Goal: Task Accomplishment & Management: Manage account settings

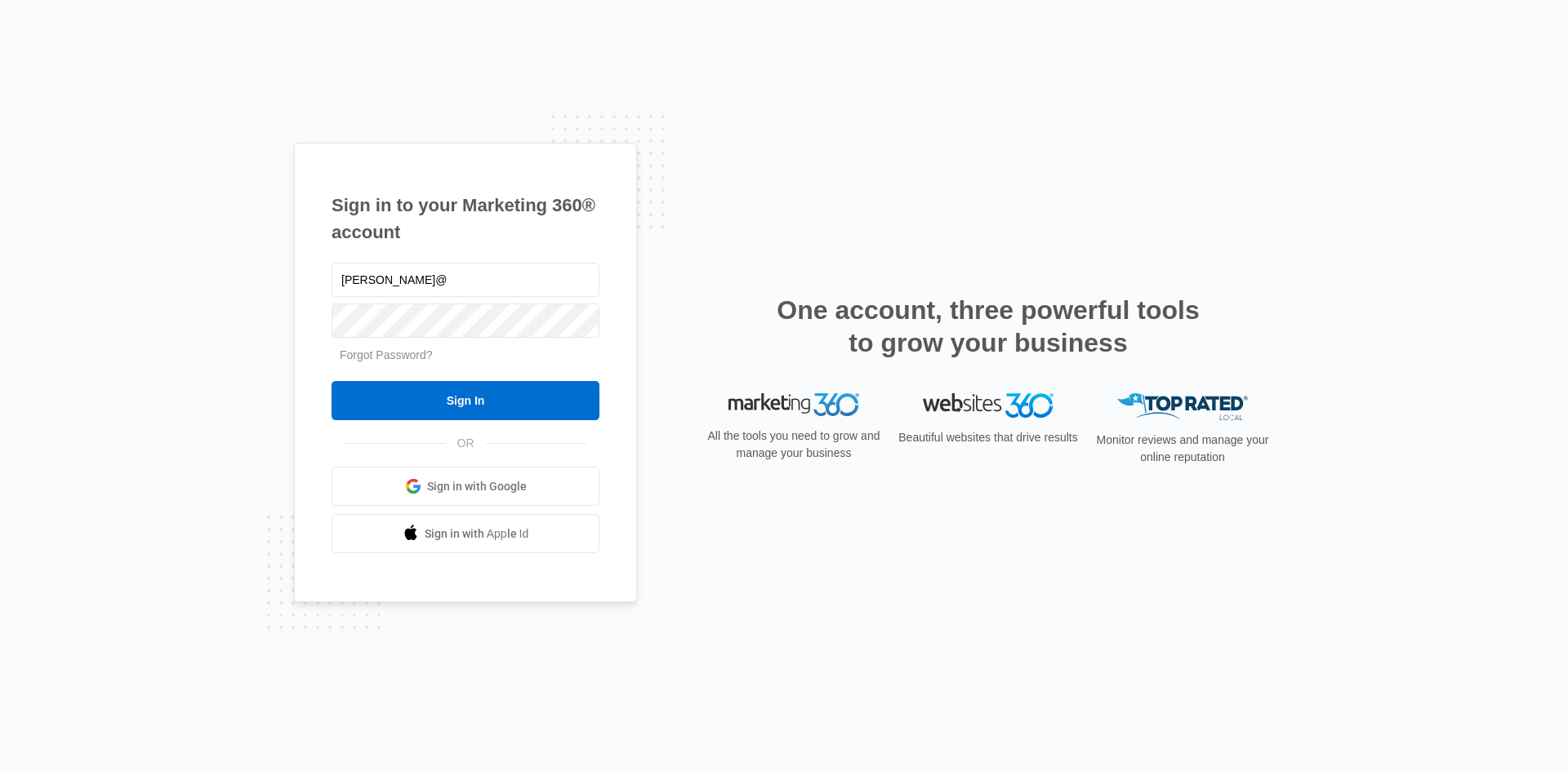
type input "[PERSON_NAME][EMAIL_ADDRESS][DOMAIN_NAME]"
click at [331, 381] on input "Sign In" at bounding box center [465, 400] width 268 height 39
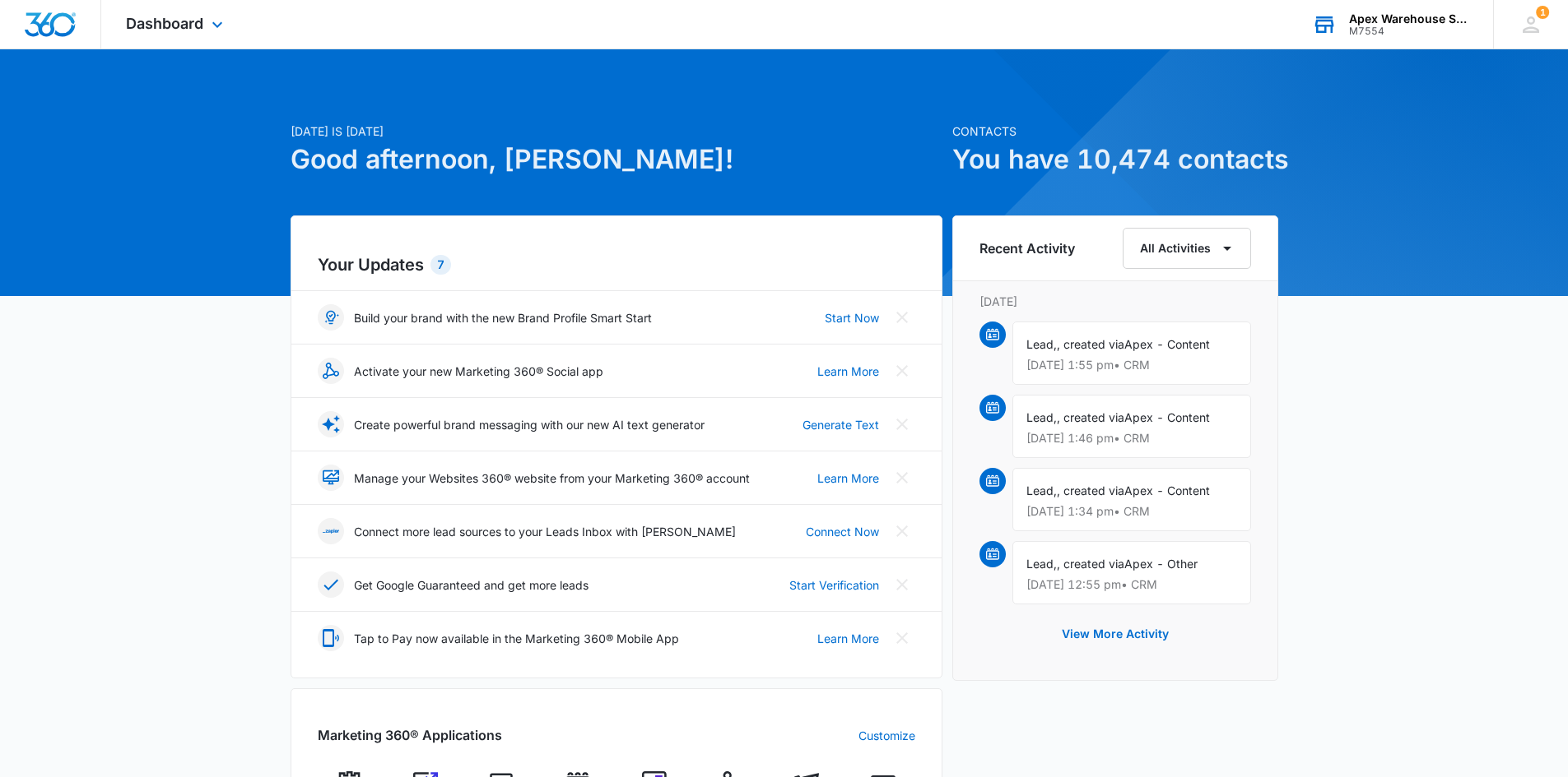
click at [1364, 16] on div "Apex Warehouse Systems" at bounding box center [1409, 19] width 120 height 13
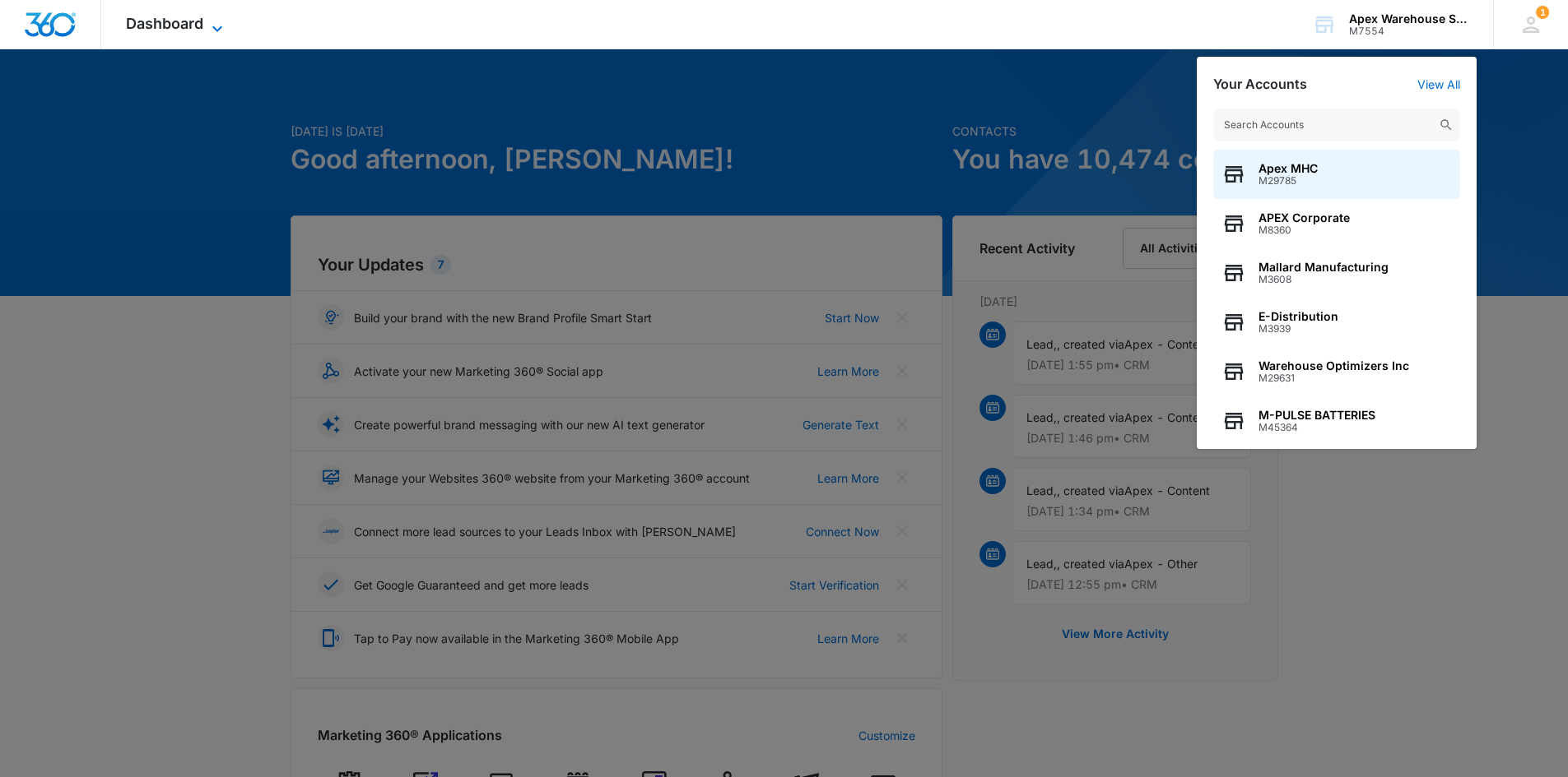
click at [210, 31] on icon at bounding box center [217, 29] width 20 height 20
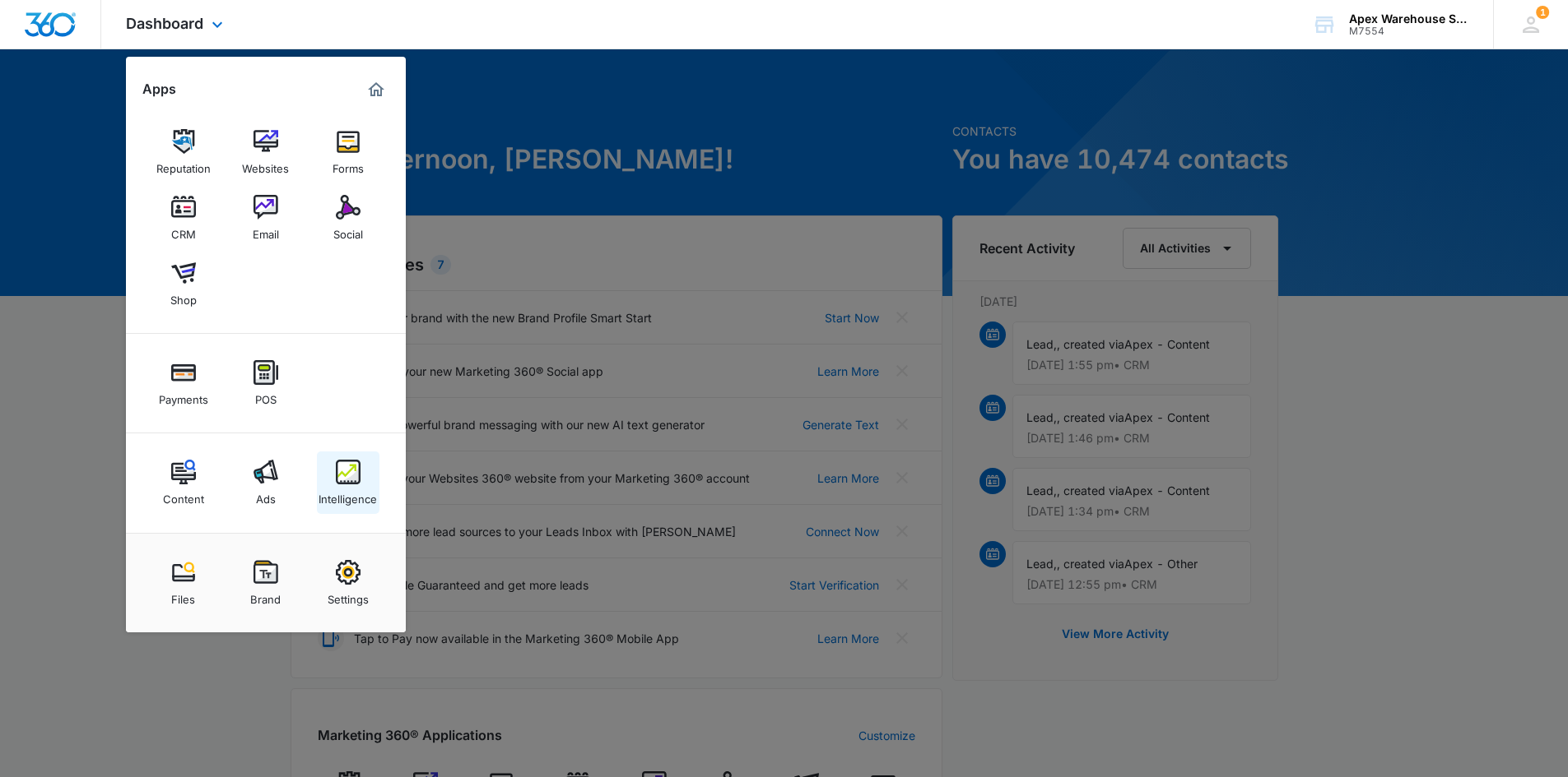
click at [338, 486] on div "Intelligence" at bounding box center [347, 495] width 58 height 21
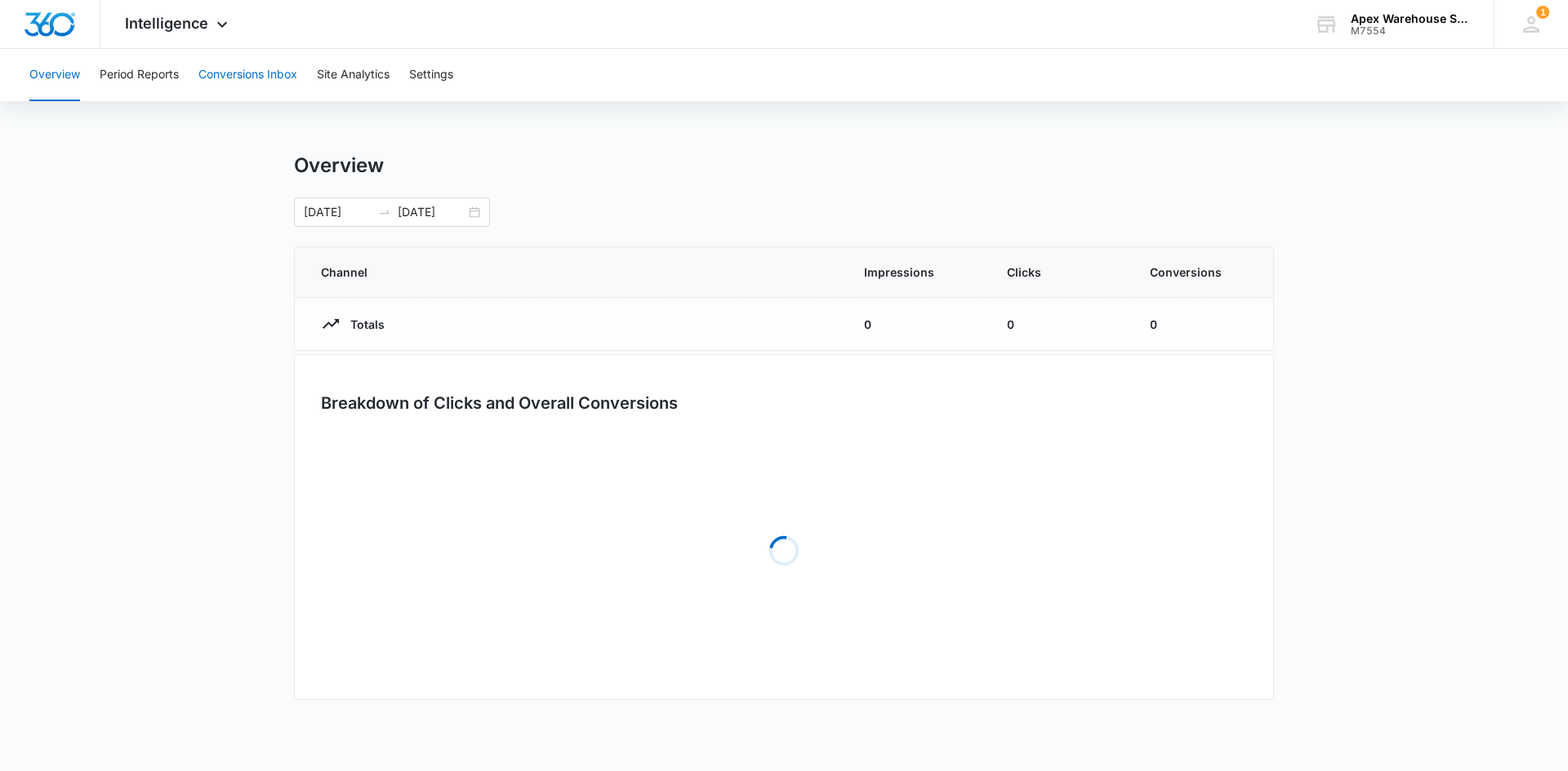
click at [257, 81] on button "Conversions Inbox" at bounding box center [248, 75] width 98 height 52
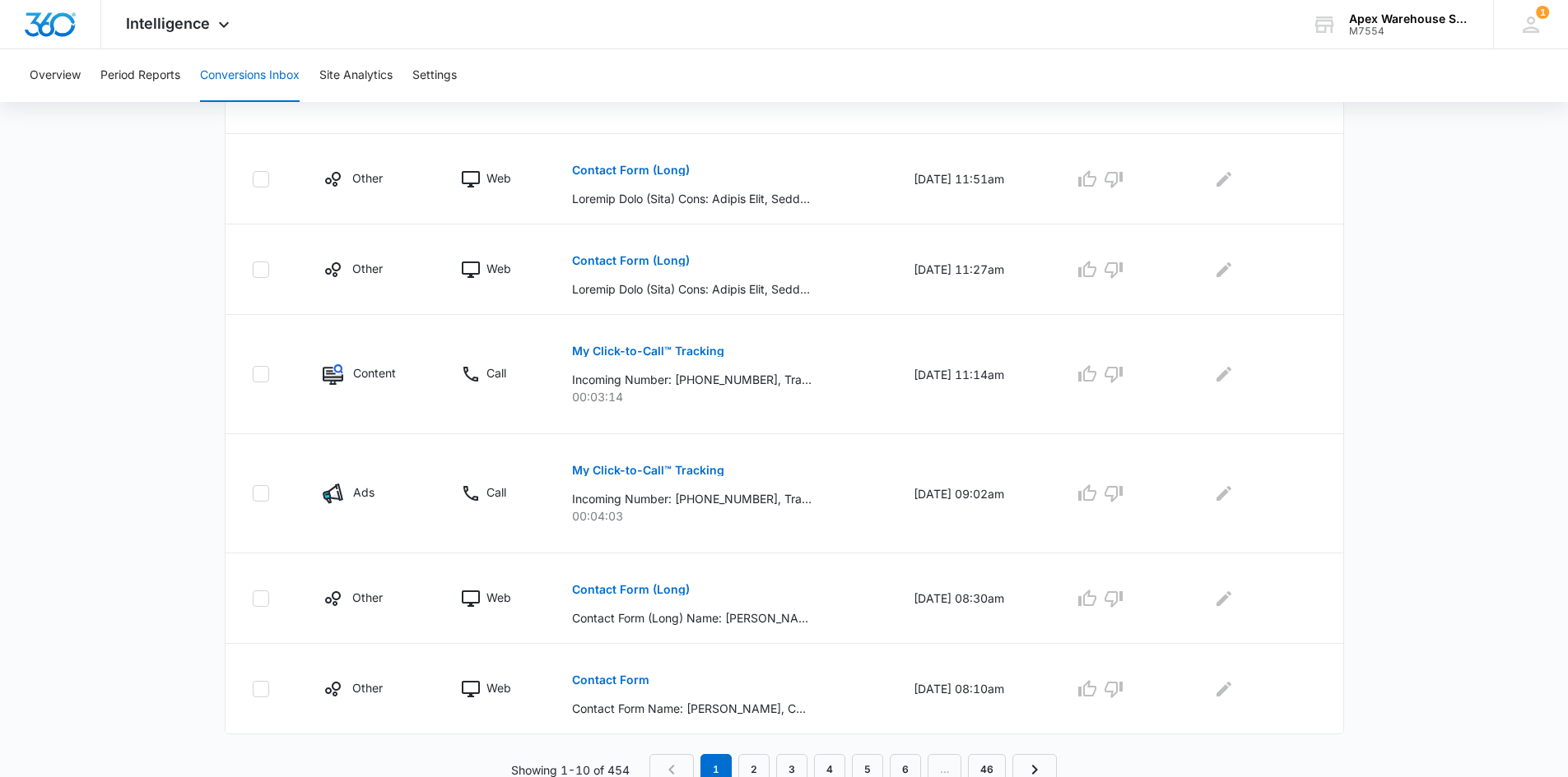
scroll to position [869, 0]
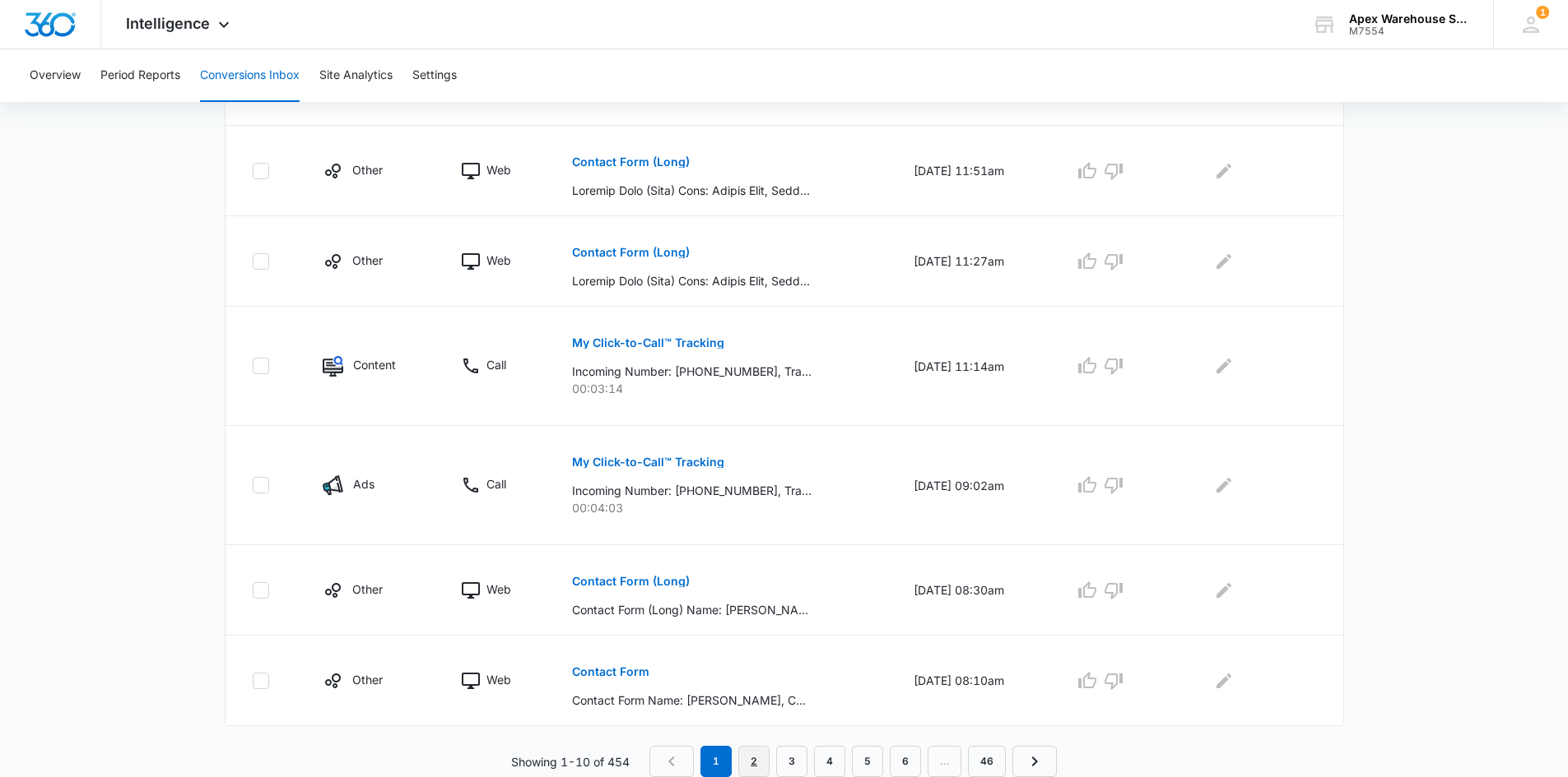
click at [748, 761] on link "2" at bounding box center [753, 762] width 31 height 31
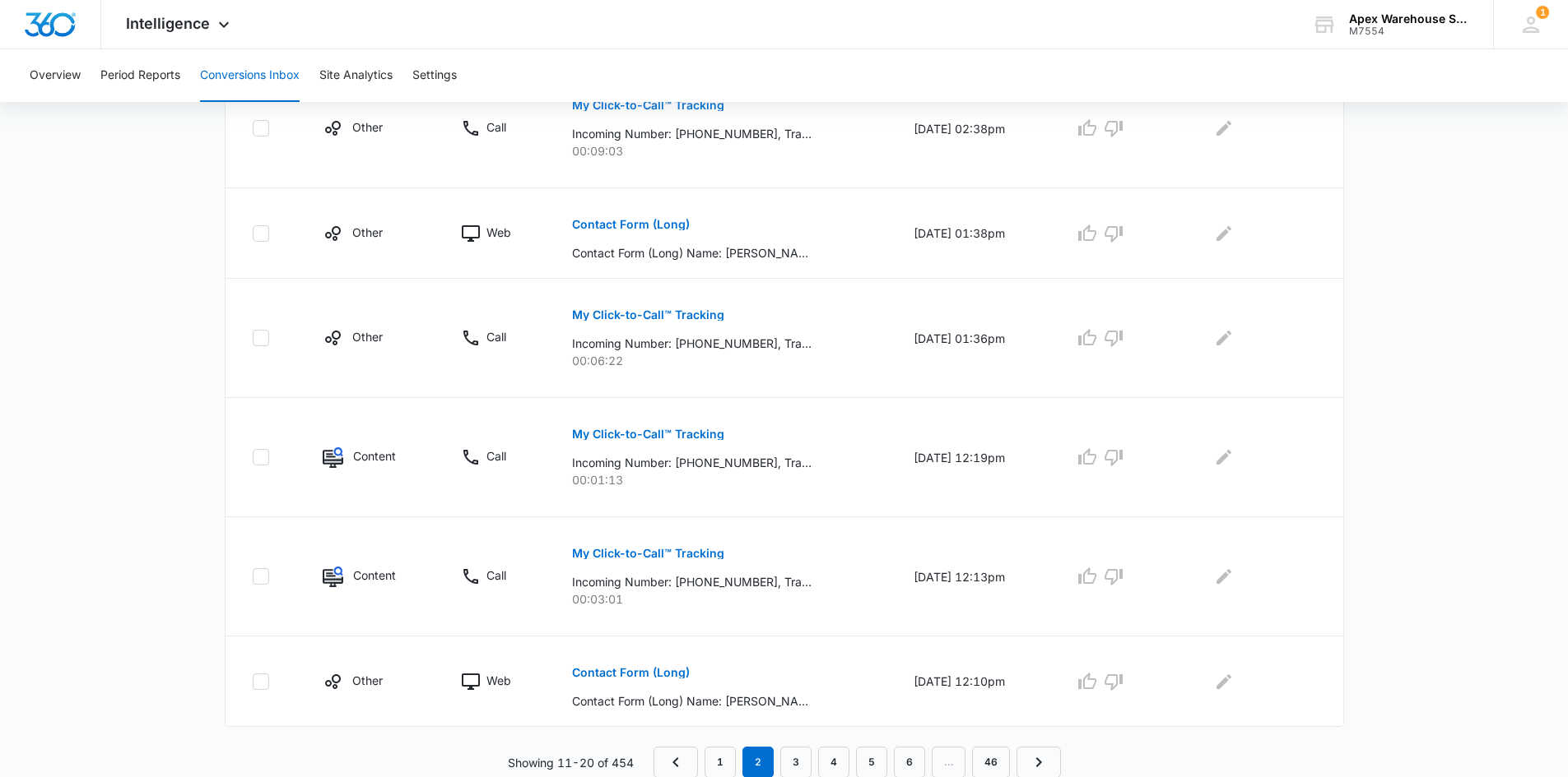
scroll to position [841, 0]
click at [800, 763] on link "3" at bounding box center [795, 762] width 31 height 31
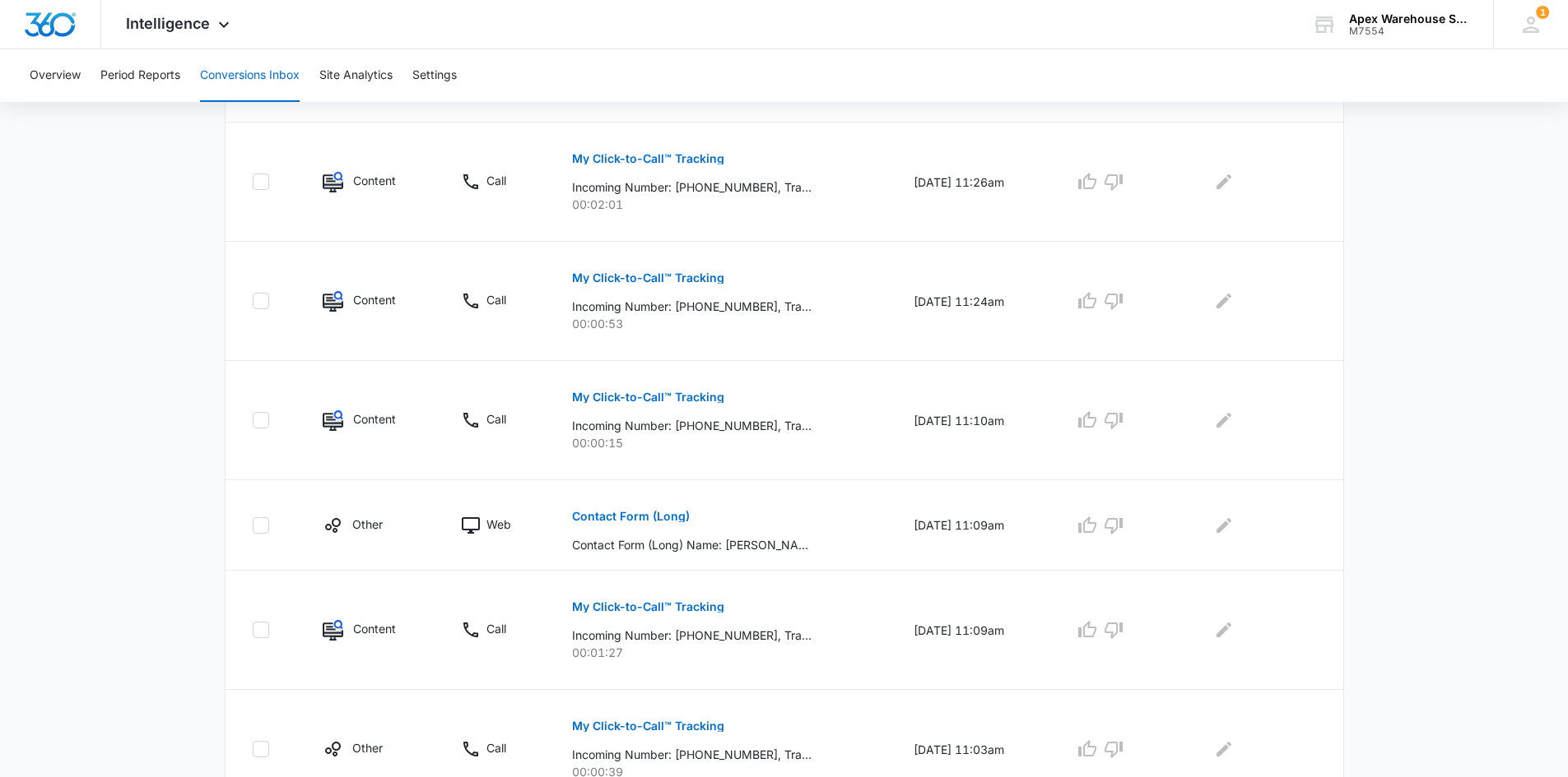
scroll to position [956, 0]
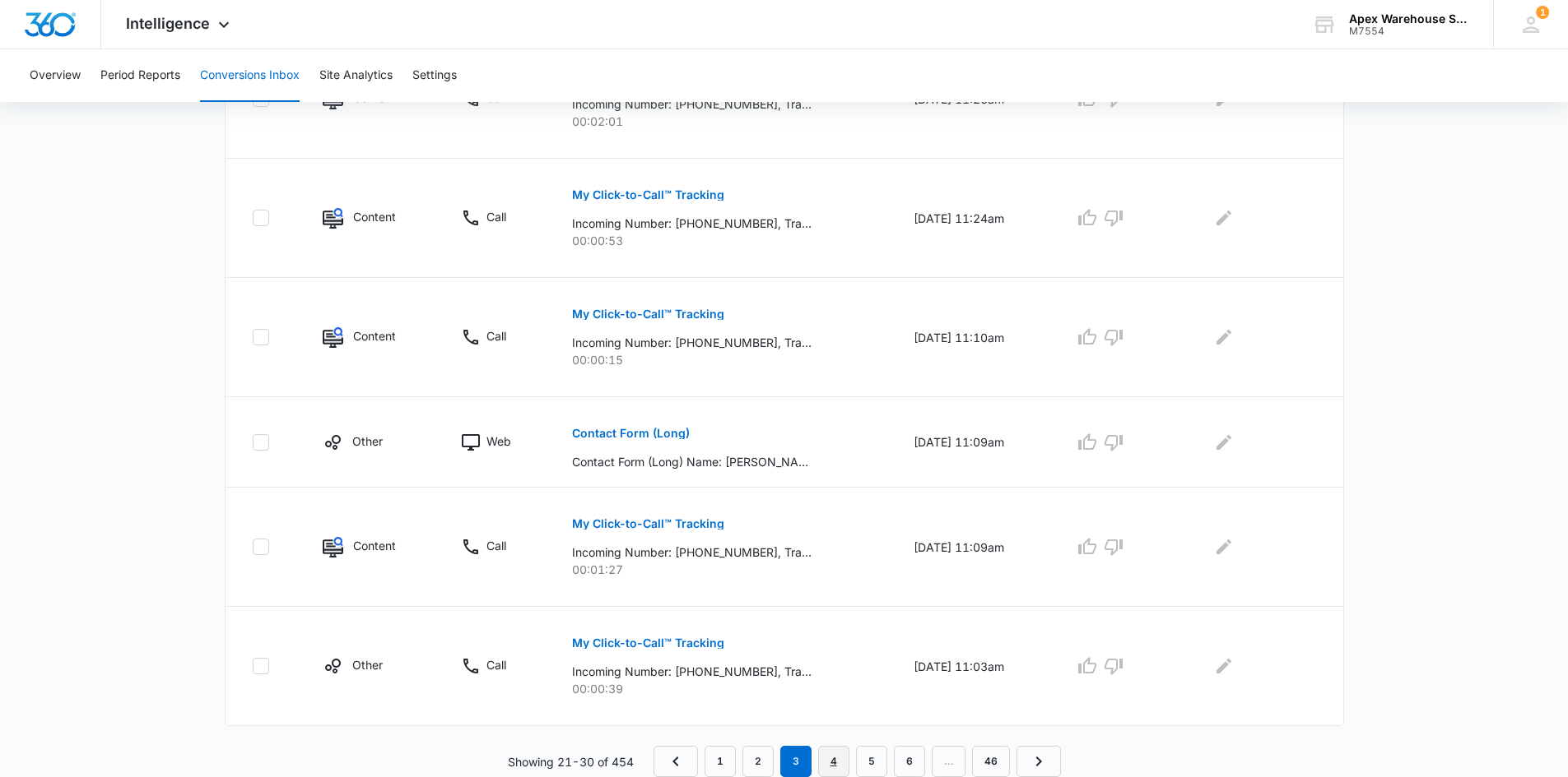
click at [837, 757] on link "4" at bounding box center [834, 762] width 31 height 31
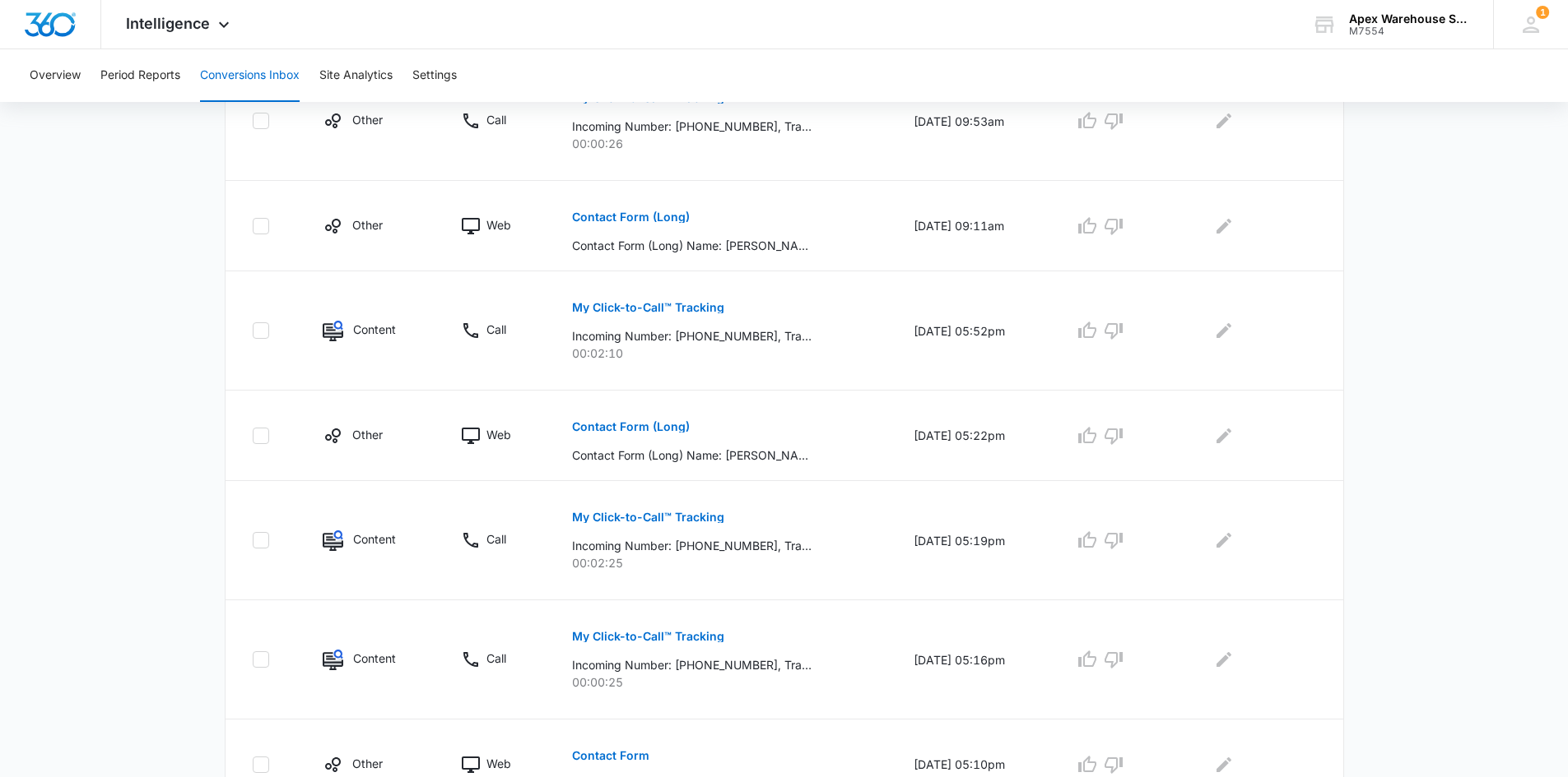
scroll to position [841, 0]
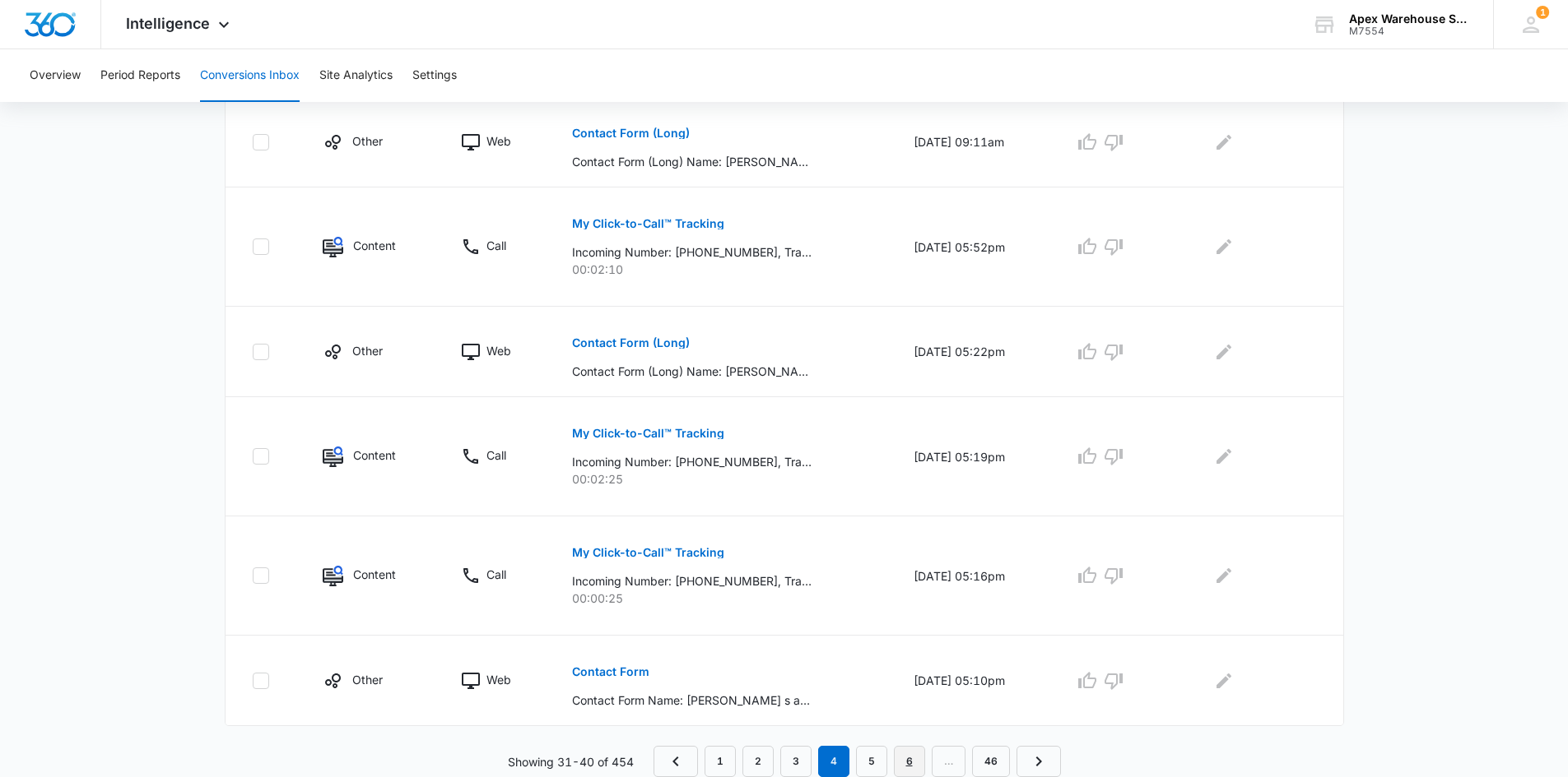
click at [906, 763] on link "6" at bounding box center [909, 762] width 31 height 31
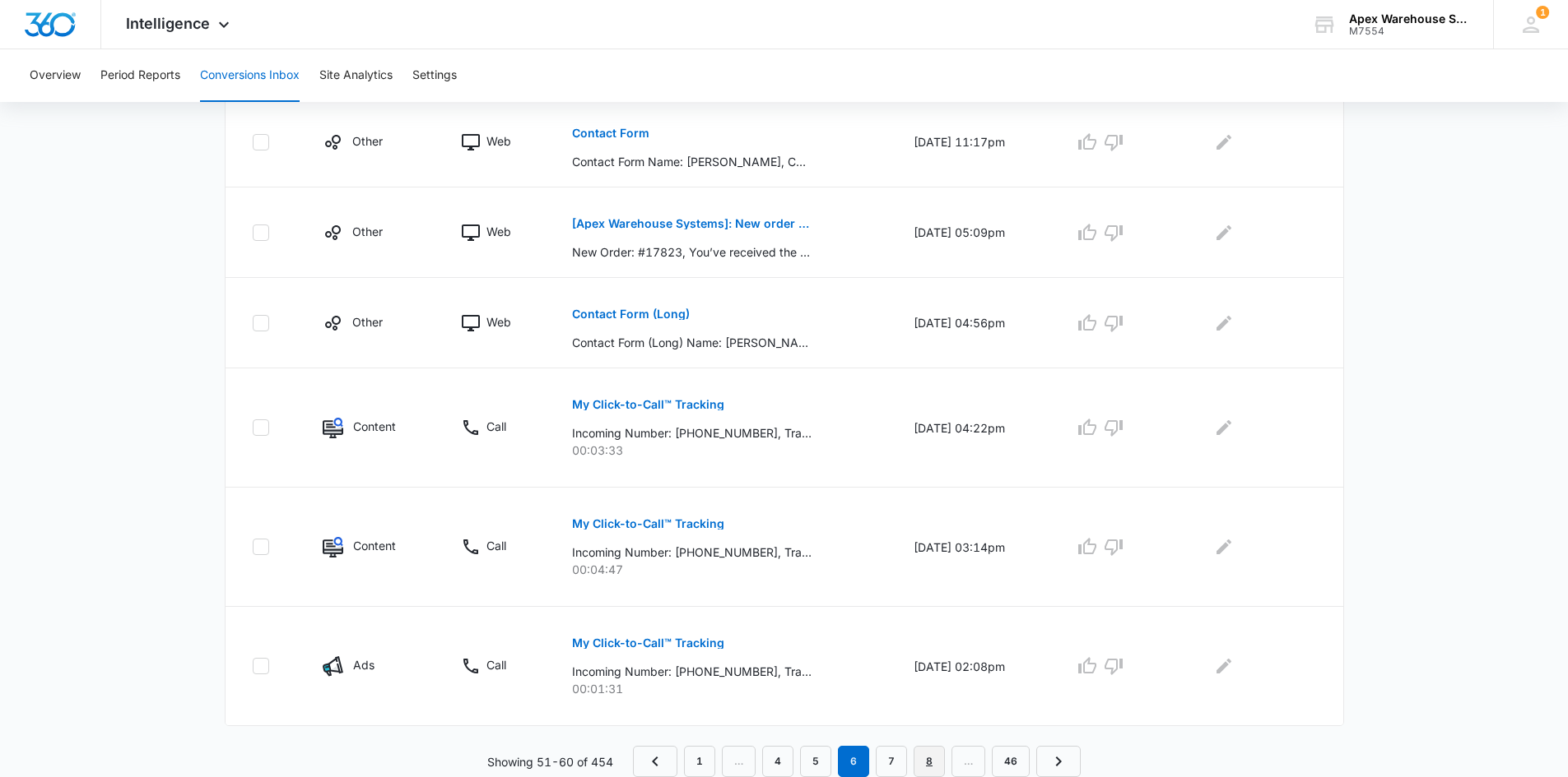
click at [927, 756] on link "8" at bounding box center [929, 762] width 31 height 31
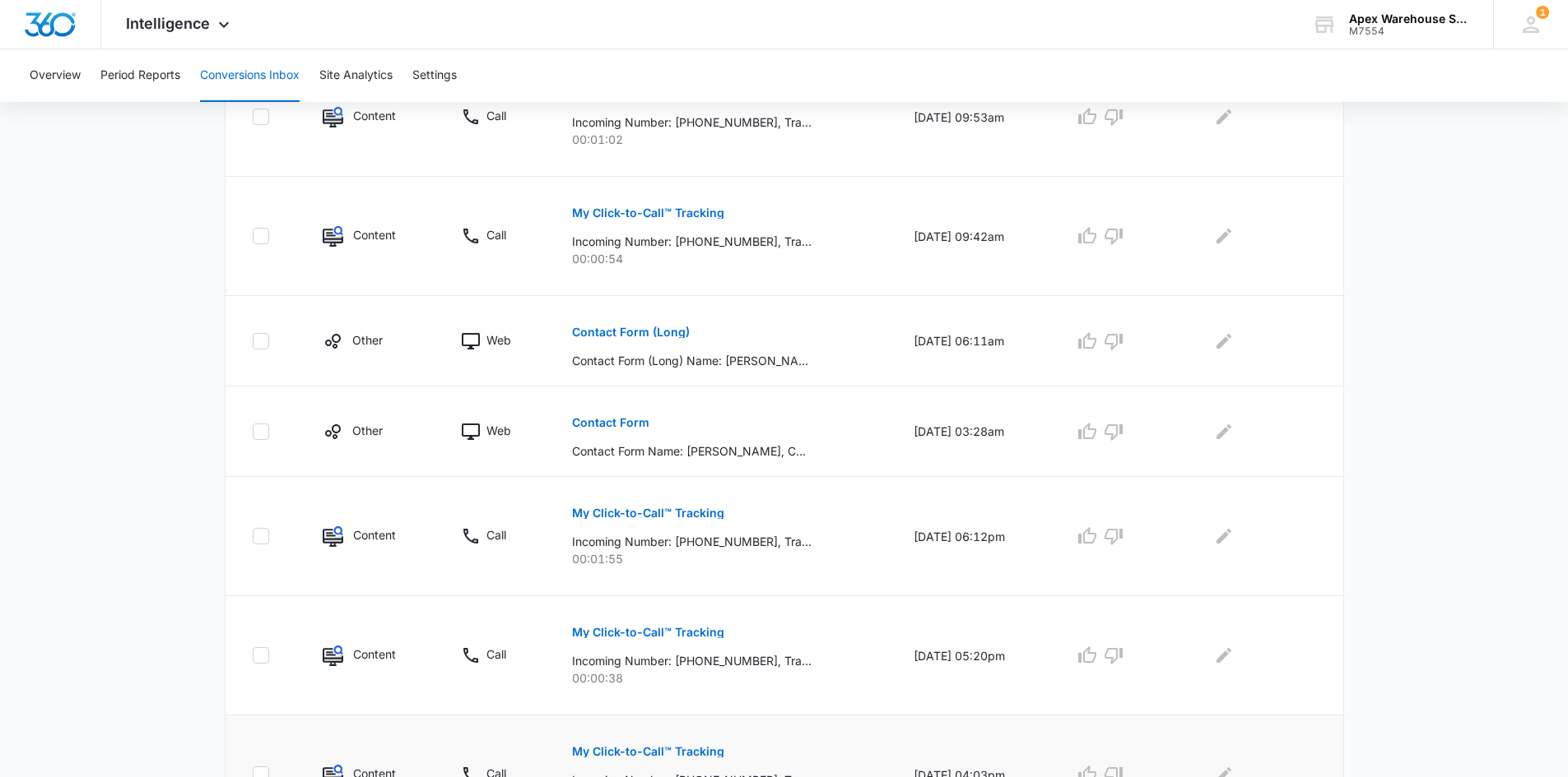
scroll to position [927, 0]
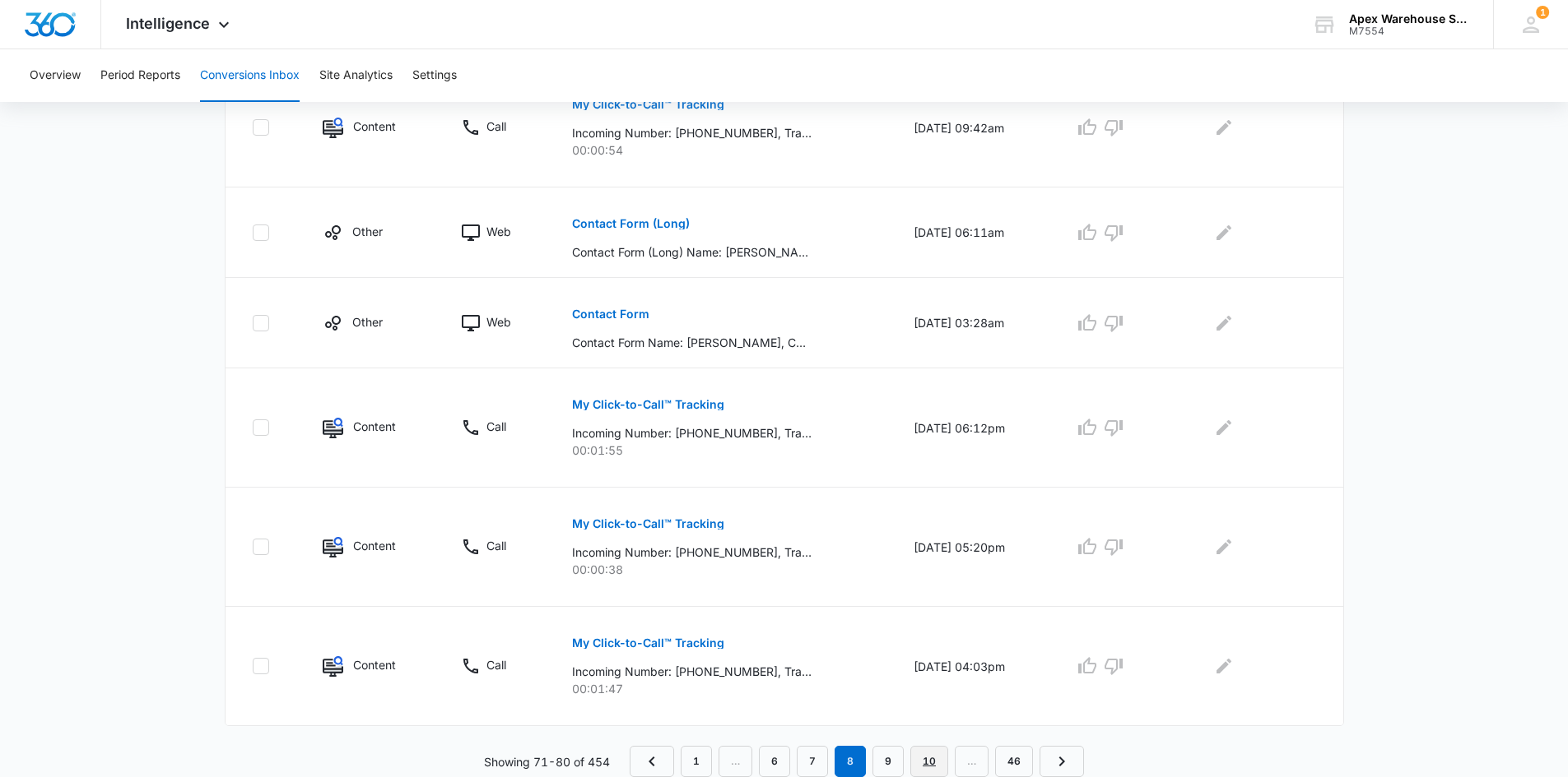
click at [925, 761] on link "10" at bounding box center [929, 762] width 38 height 31
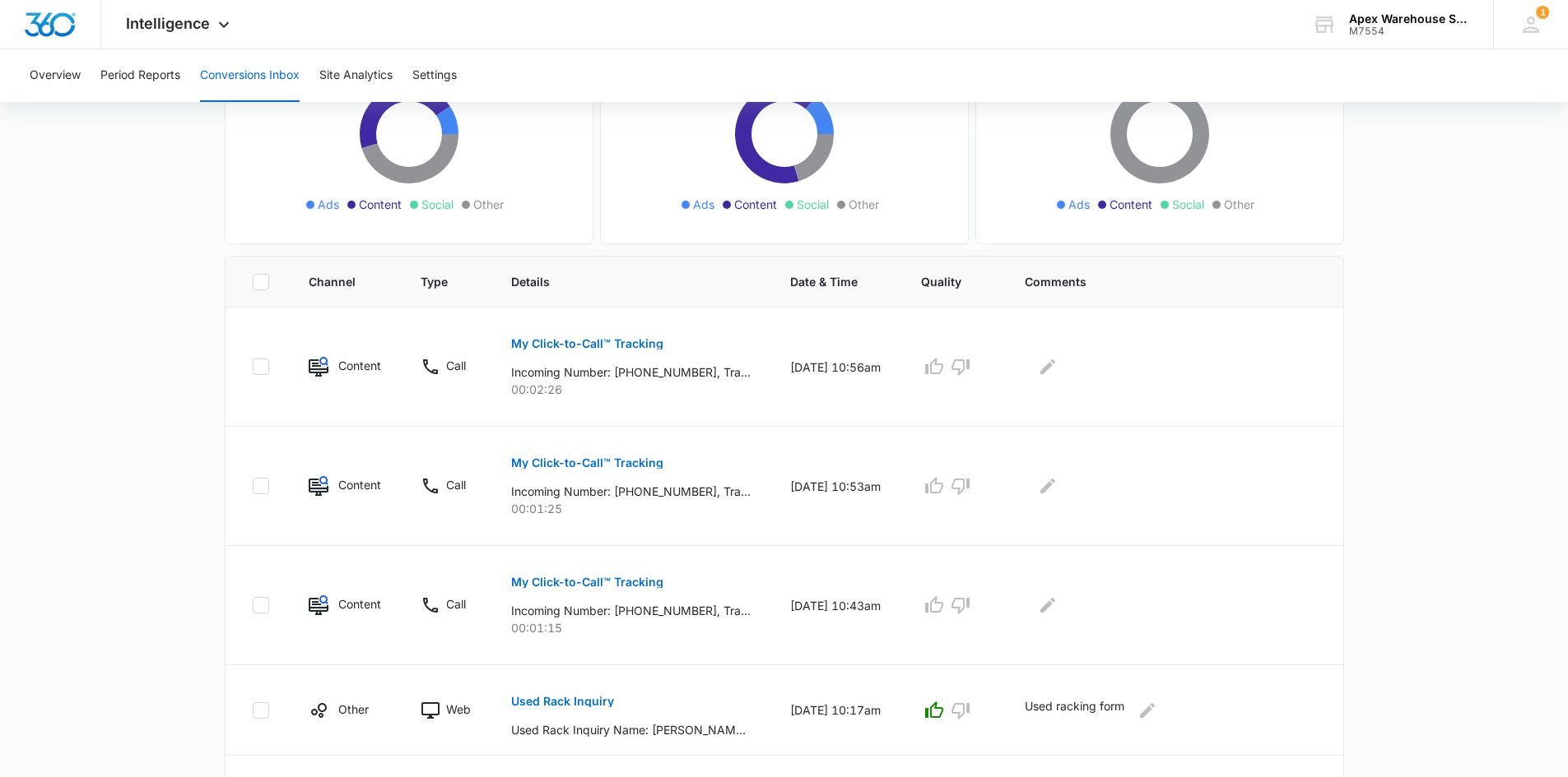
scroll to position [183, 0]
